Goal: Information Seeking & Learning: Check status

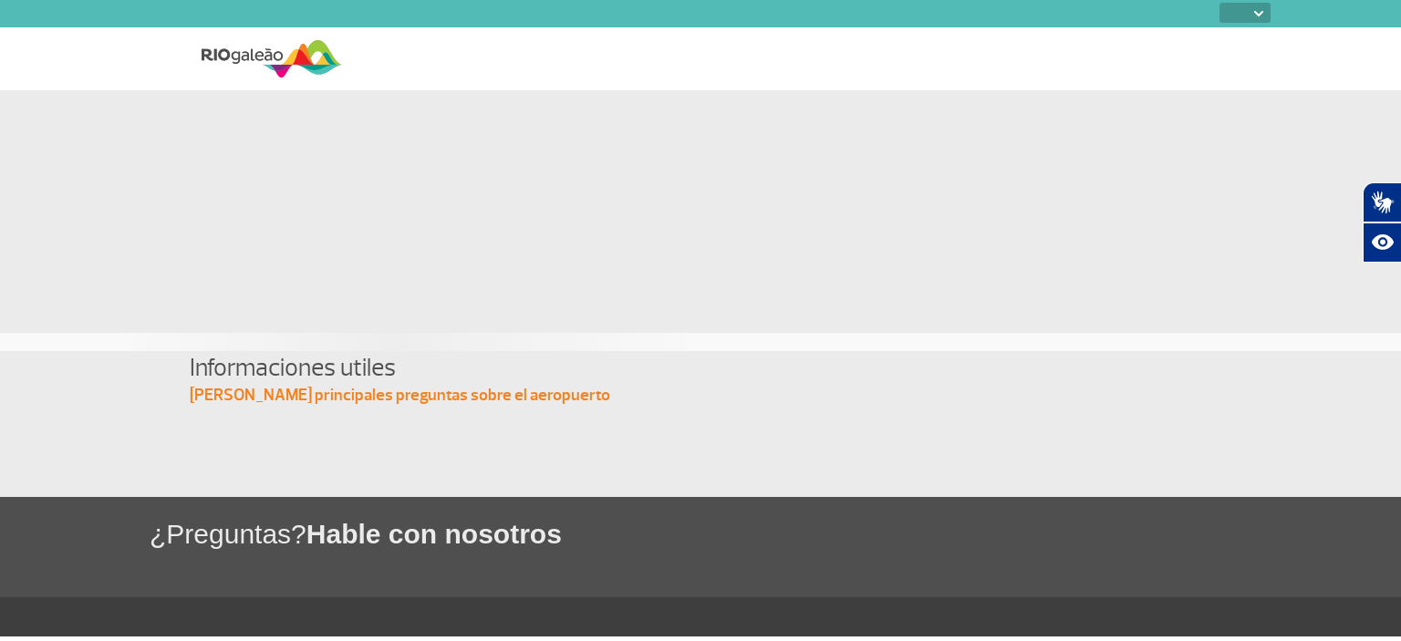
select select
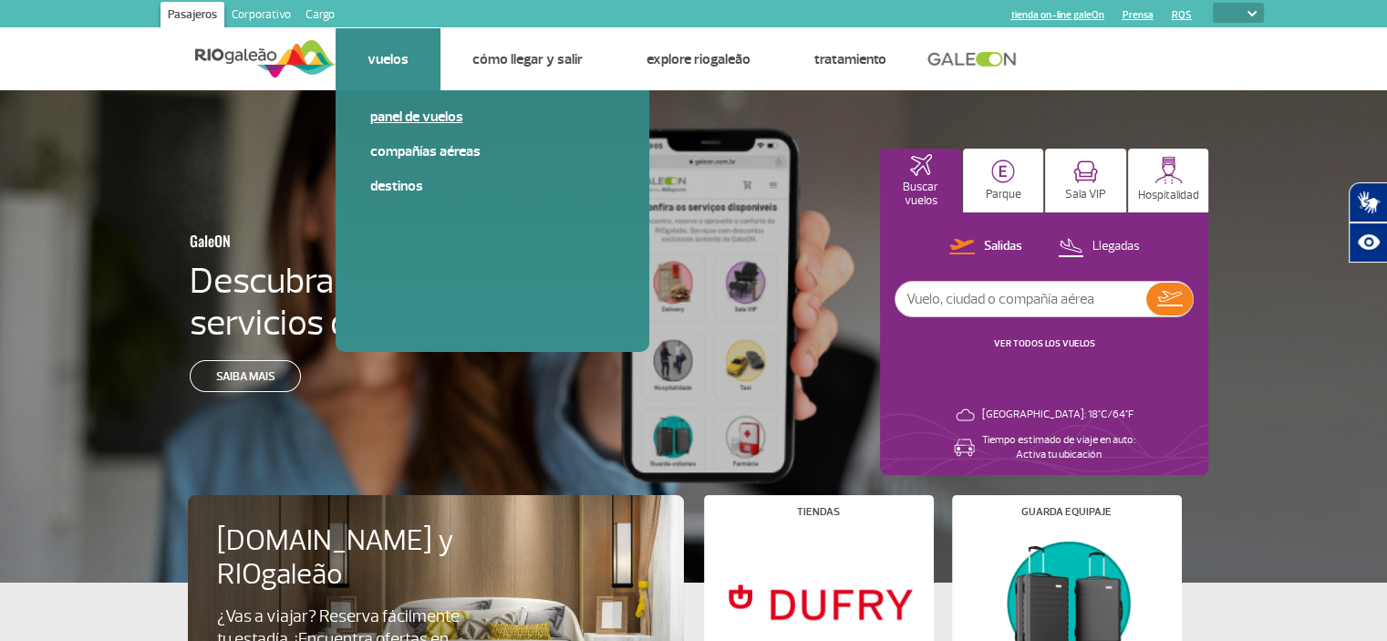
click at [391, 109] on link "Panel de vuelos" at bounding box center [492, 117] width 244 height 20
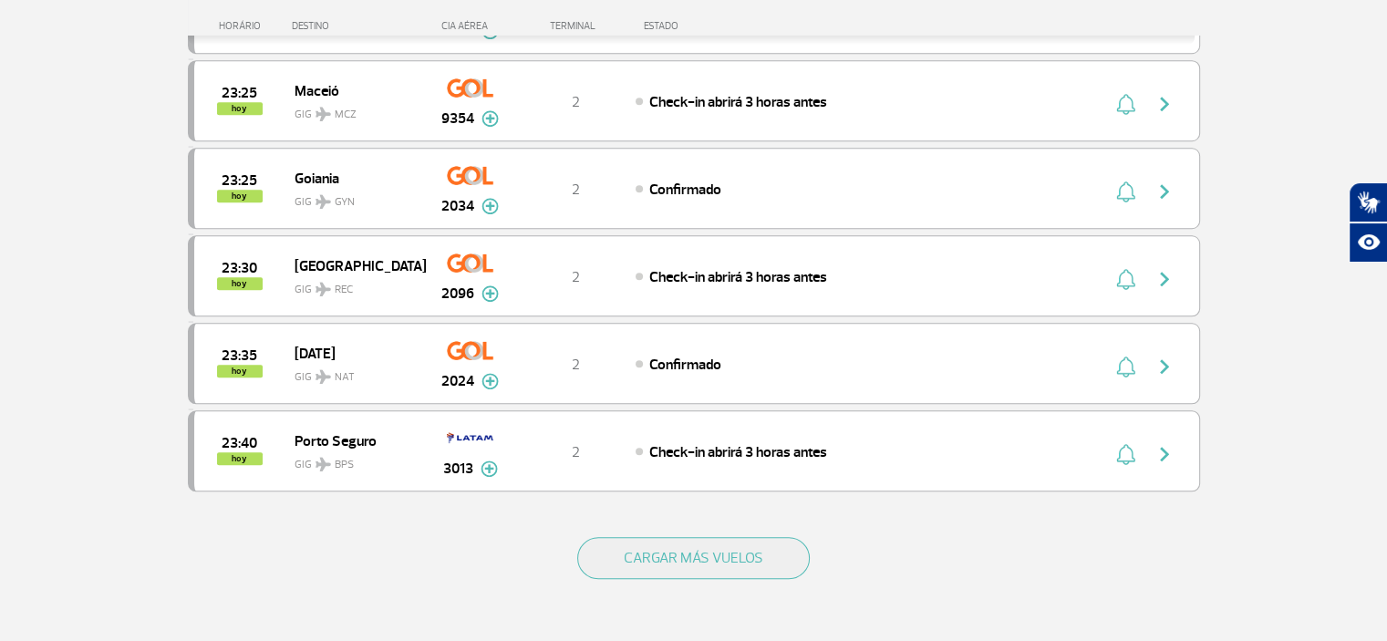
scroll to position [1746, 0]
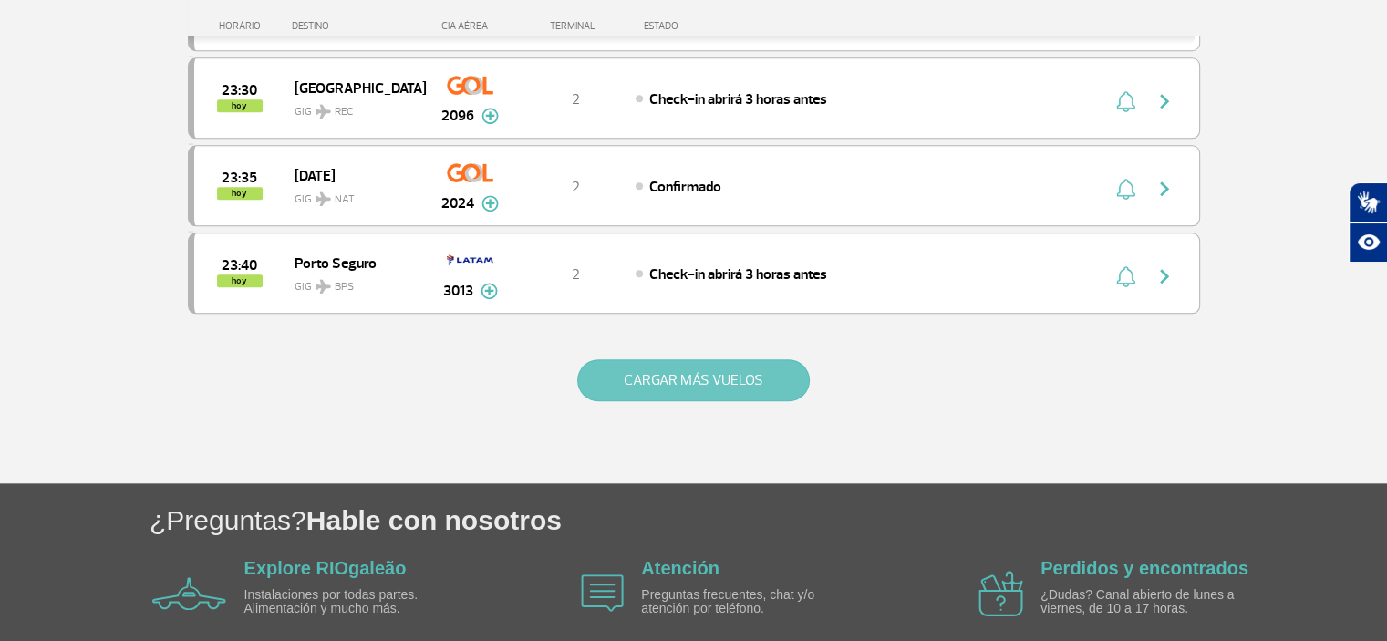
click at [718, 368] on button "CARGAR MÁS VUELOS" at bounding box center [693, 380] width 233 height 42
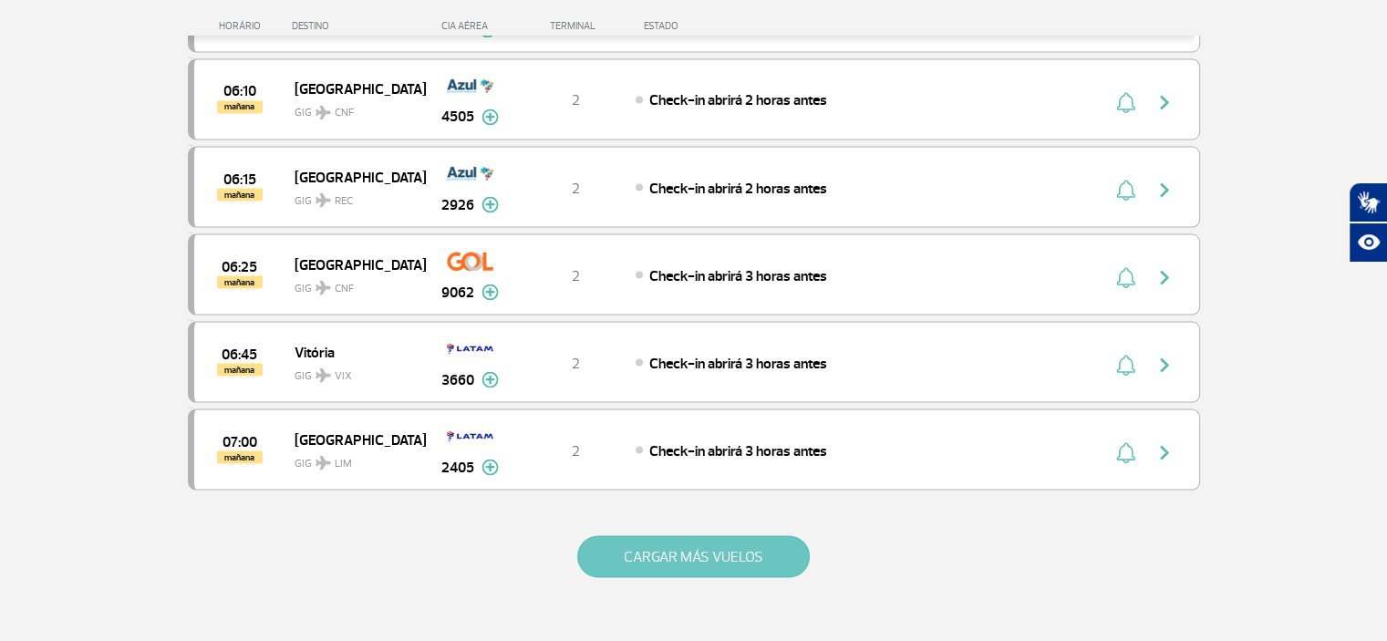
scroll to position [3365, 0]
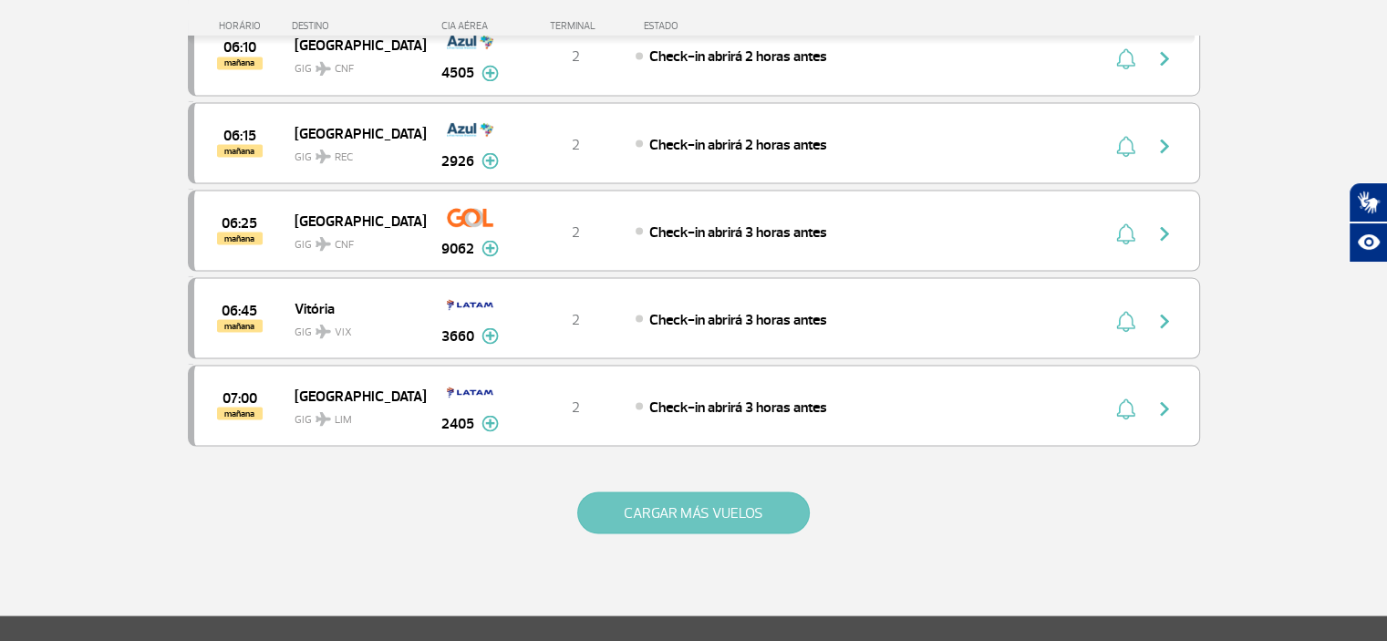
click at [717, 492] on button "CARGAR MÁS VUELOS" at bounding box center [693, 513] width 233 height 42
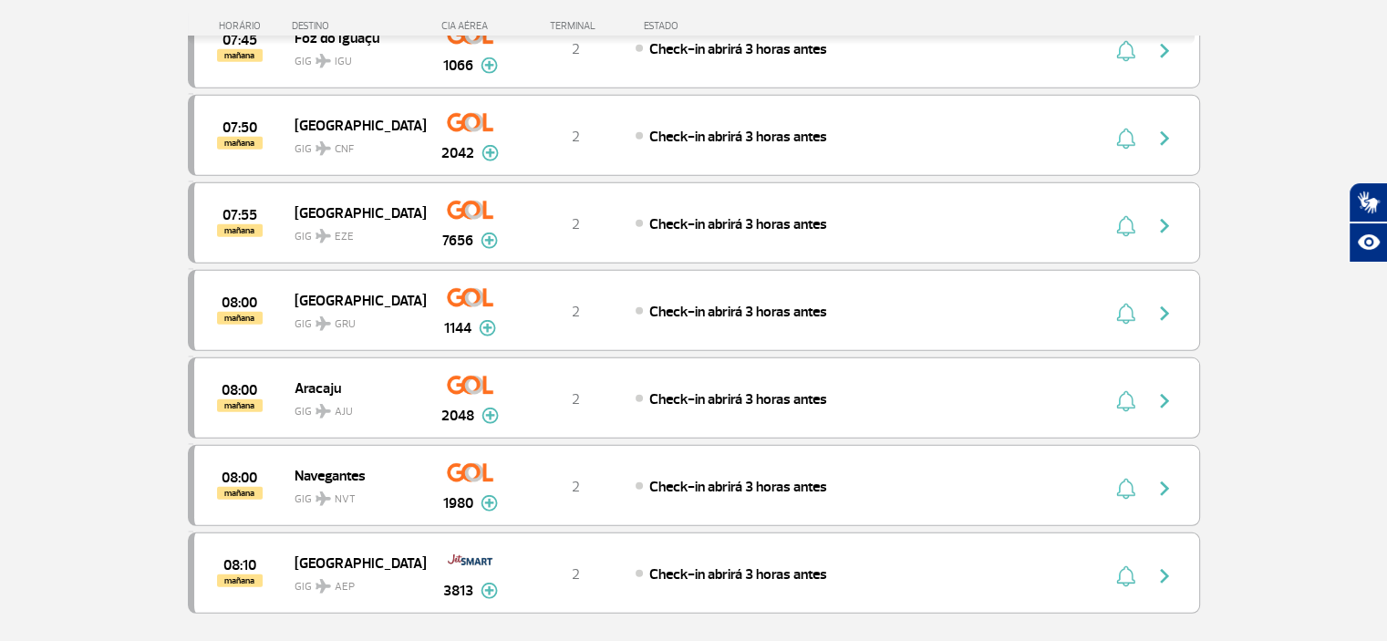
scroll to position [5076, 0]
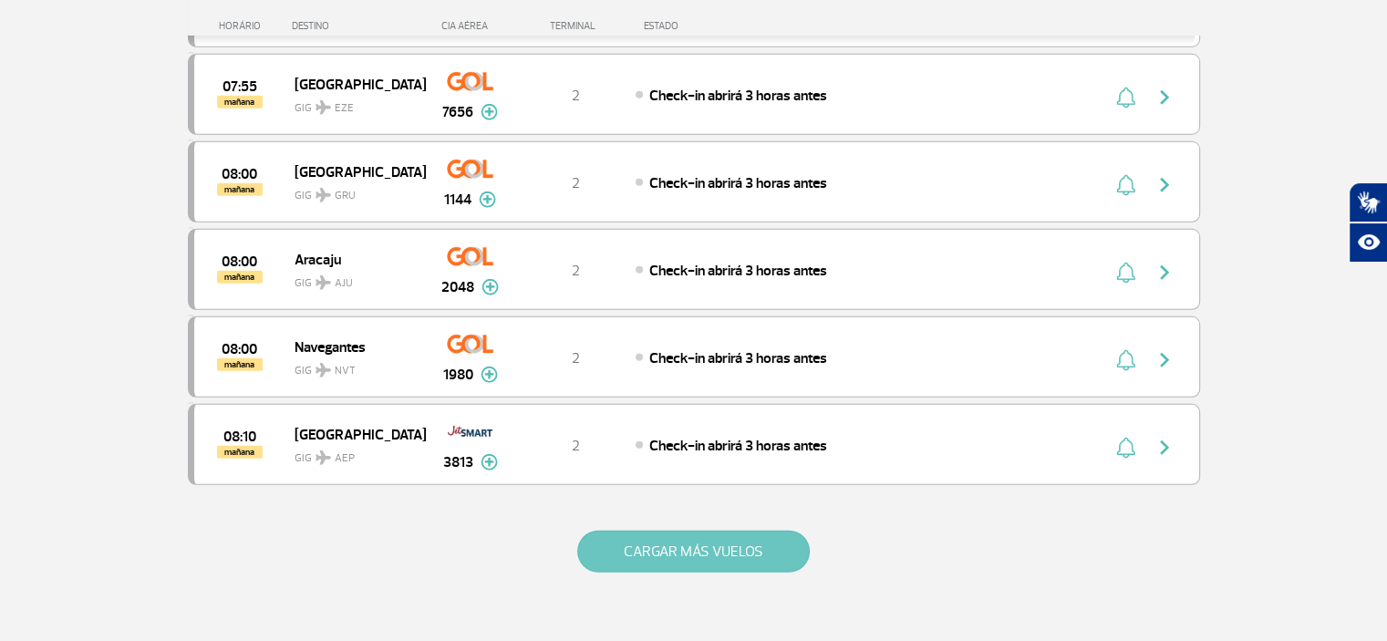
click at [715, 531] on button "CARGAR MÁS VUELOS" at bounding box center [693, 552] width 233 height 42
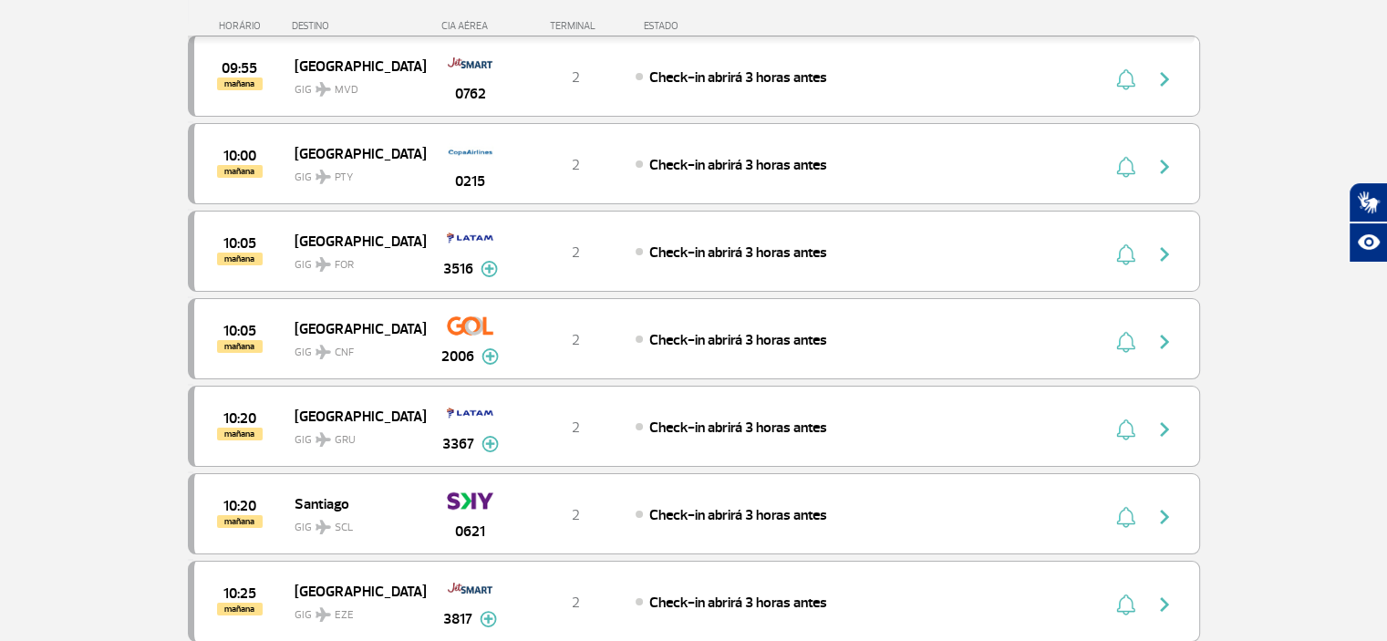
scroll to position [6885, 0]
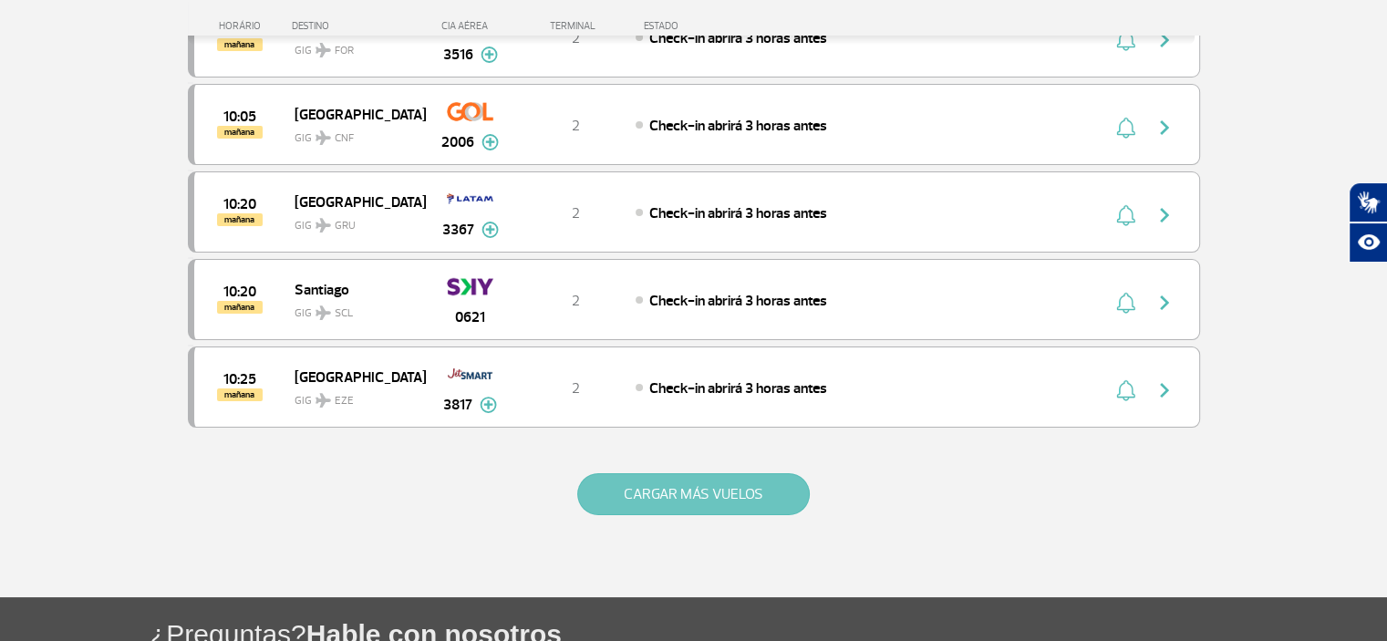
click at [755, 473] on button "CARGAR MÁS VUELOS" at bounding box center [693, 494] width 233 height 42
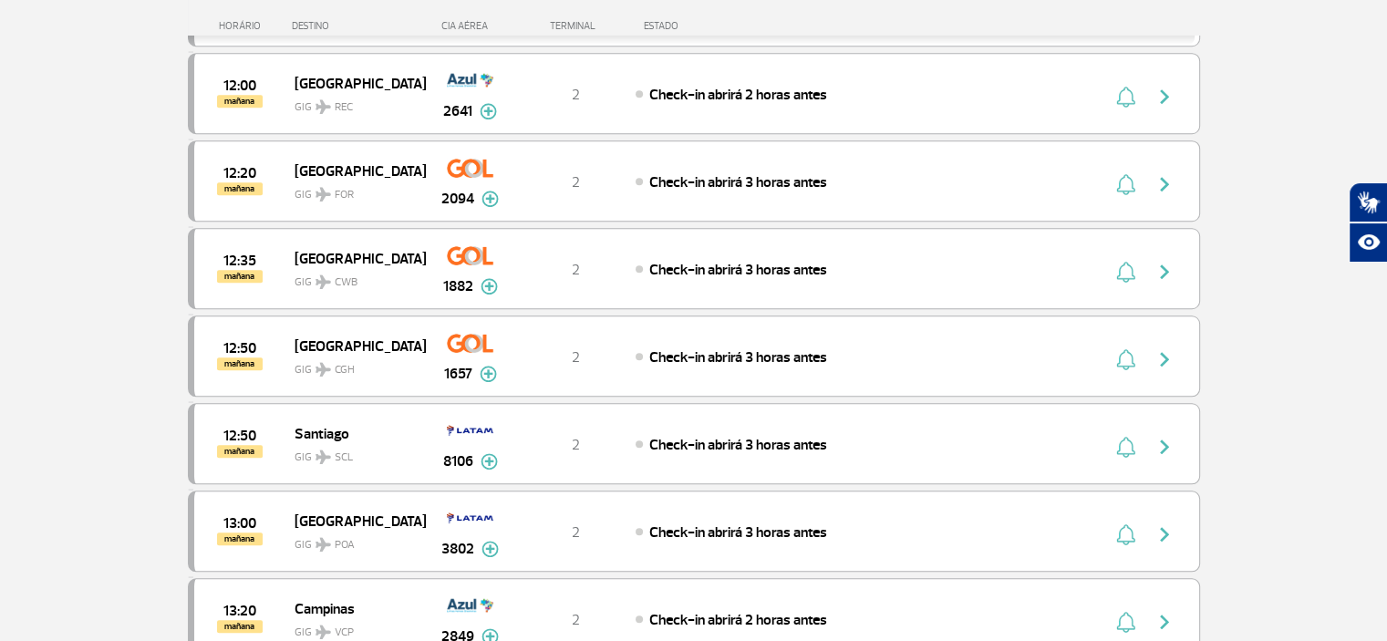
scroll to position [8541, 0]
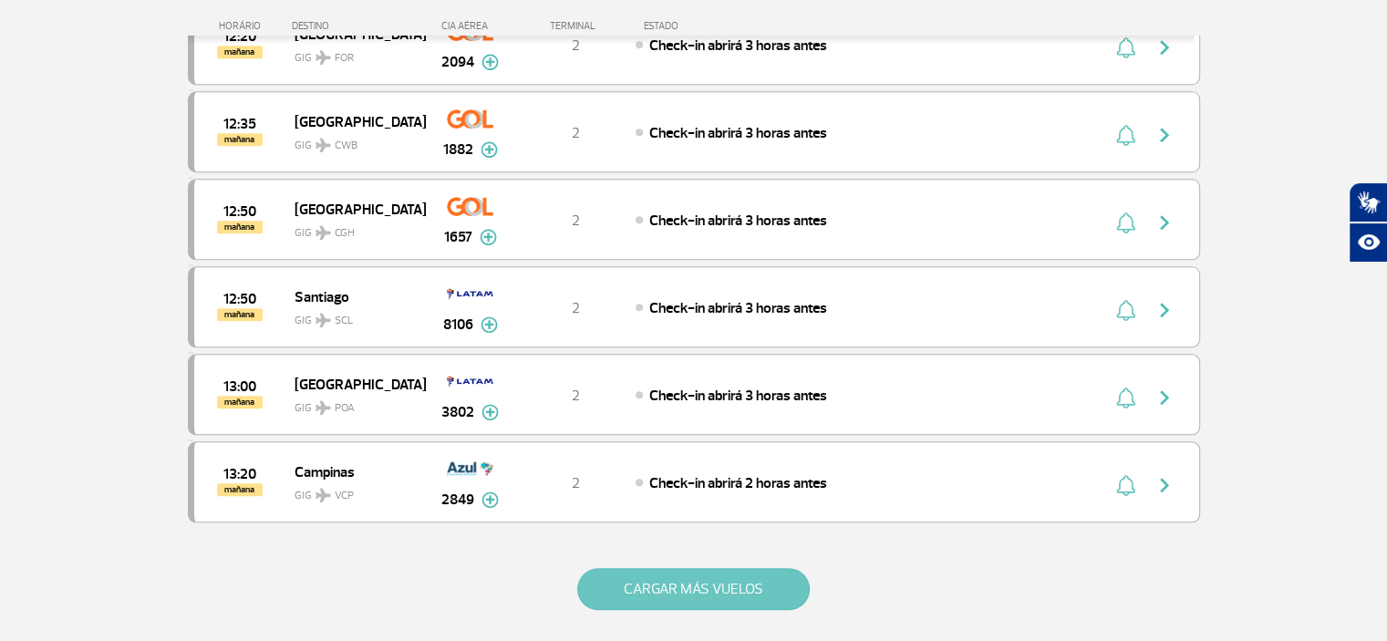
click at [681, 568] on button "CARGAR MÁS VUELOS" at bounding box center [693, 589] width 233 height 42
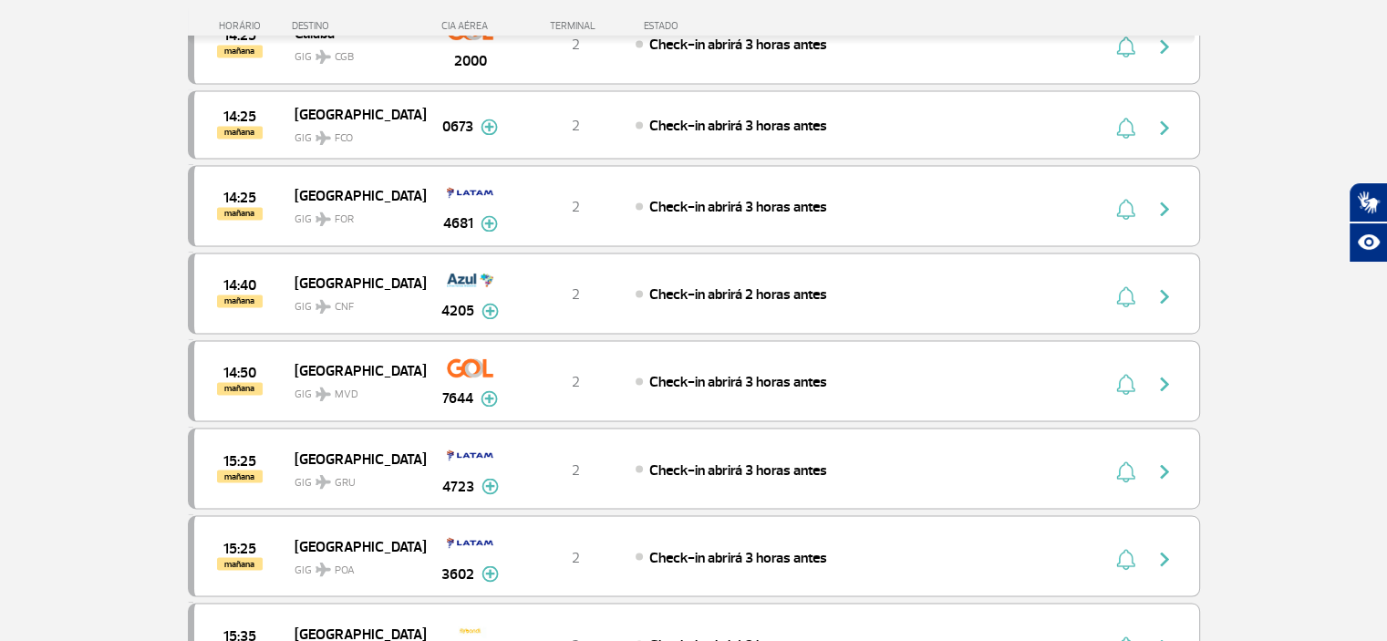
scroll to position [10253, 0]
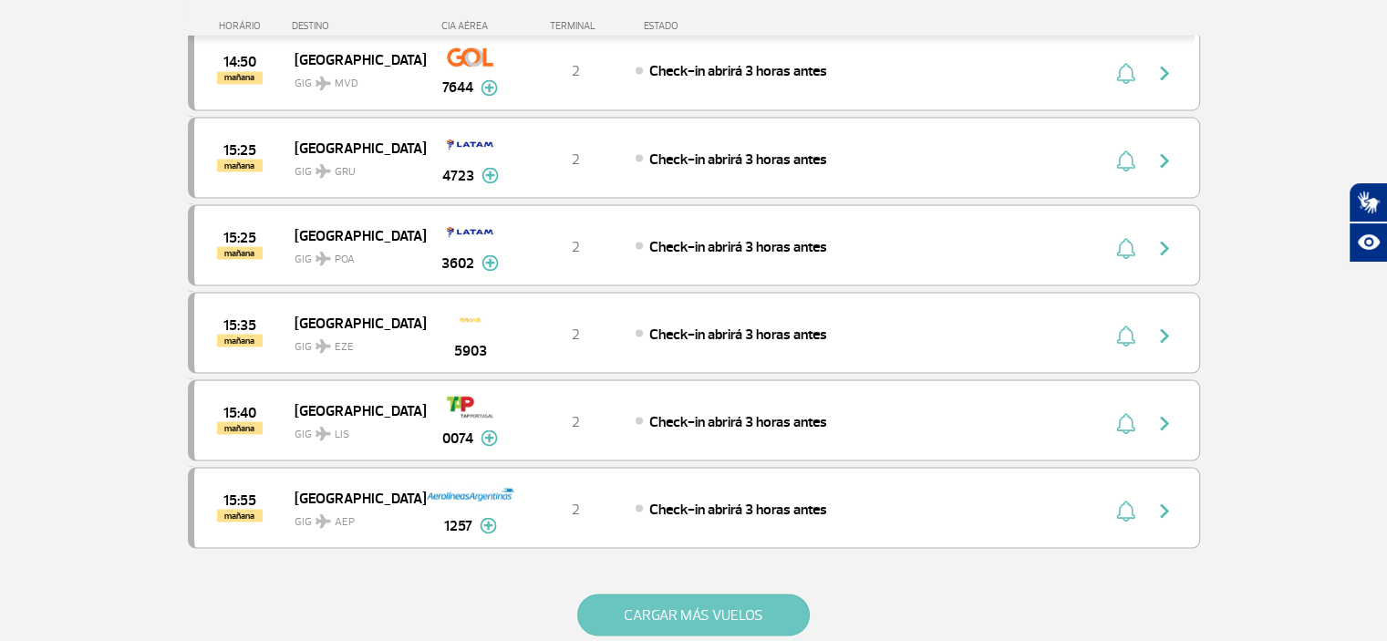
click at [664, 594] on button "CARGAR MÁS VUELOS" at bounding box center [693, 615] width 233 height 42
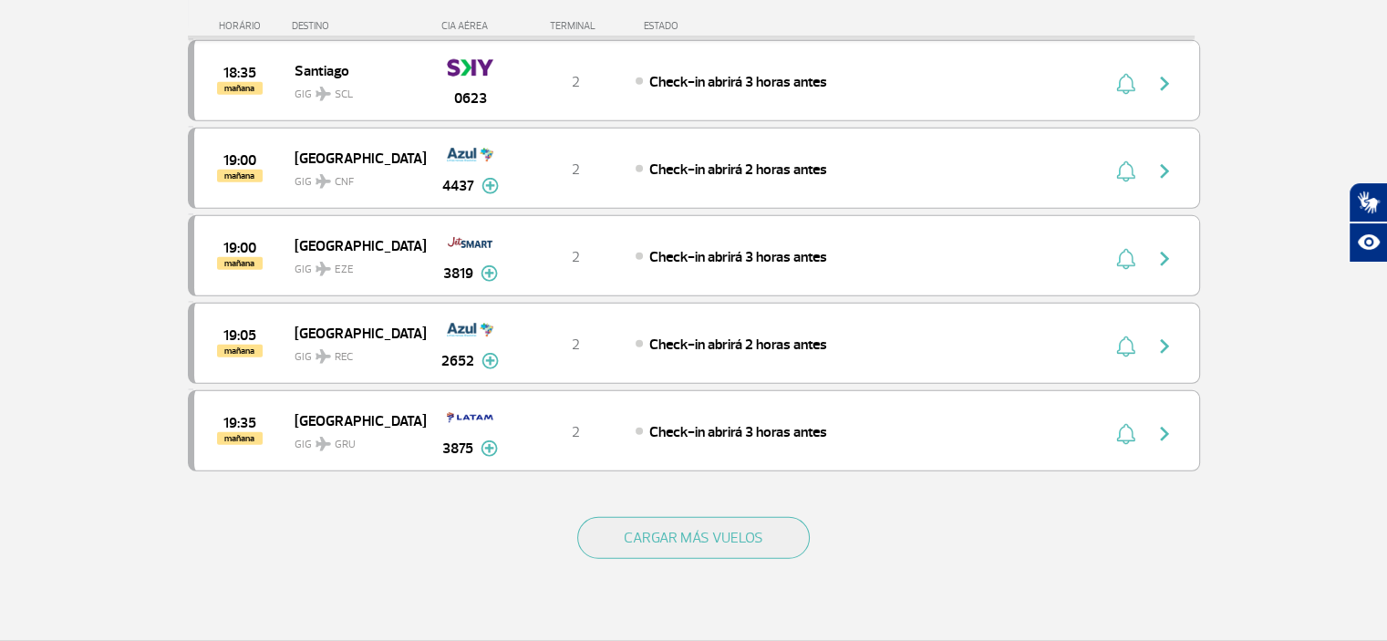
scroll to position [12044, 0]
